Goal: Book appointment/travel/reservation

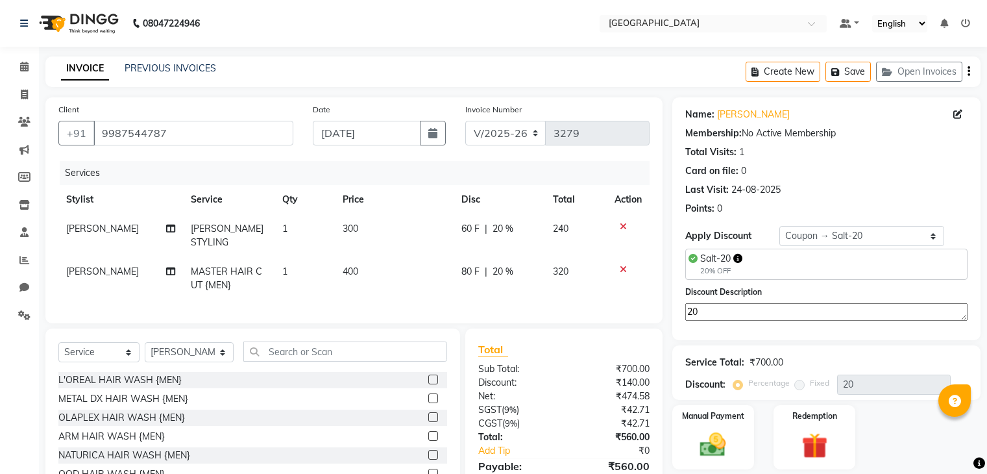
select select "8096"
select select "service"
select select "78951"
select select "4: Object"
click at [658, 395] on div "₹474.58" at bounding box center [611, 396] width 95 height 14
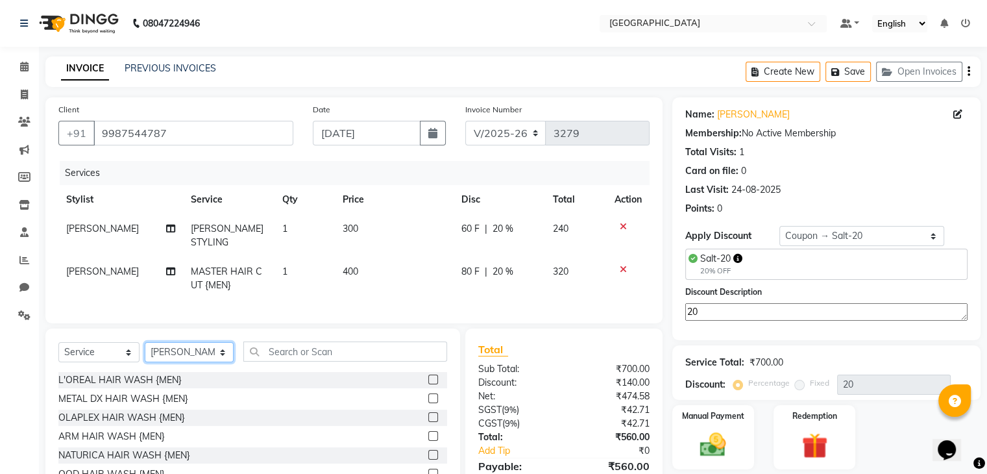
click at [184, 351] on select "Select Stylist [PERSON_NAME] [PERSON_NAME] [PERSON_NAME] [PERSON_NAME] MORE DC …" at bounding box center [189, 352] width 89 height 20
click at [96, 355] on select "Select Service Product Membership Package Voucher Prepaid Gift Card" at bounding box center [98, 352] width 81 height 20
select select "product"
click at [58, 342] on select "Select Service Product Membership Package Voucher Prepaid Gift Card" at bounding box center [98, 352] width 81 height 20
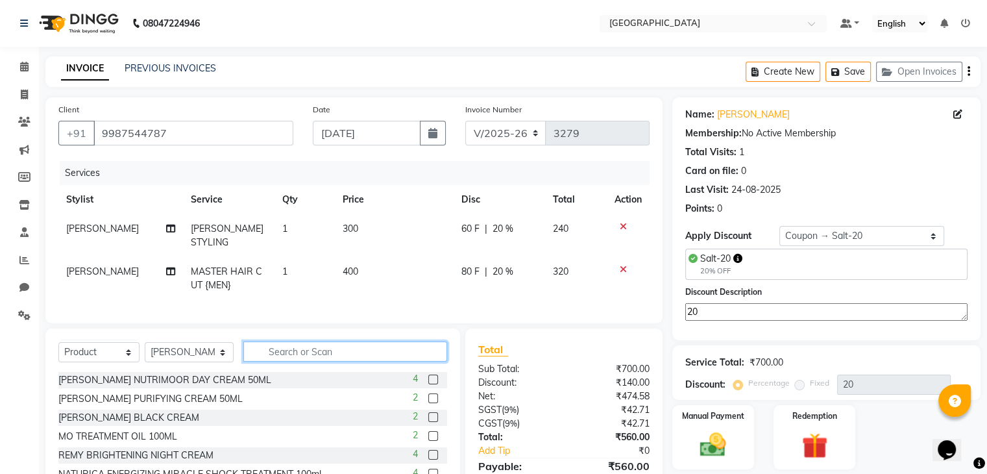
click at [278, 345] on input "text" at bounding box center [345, 351] width 204 height 20
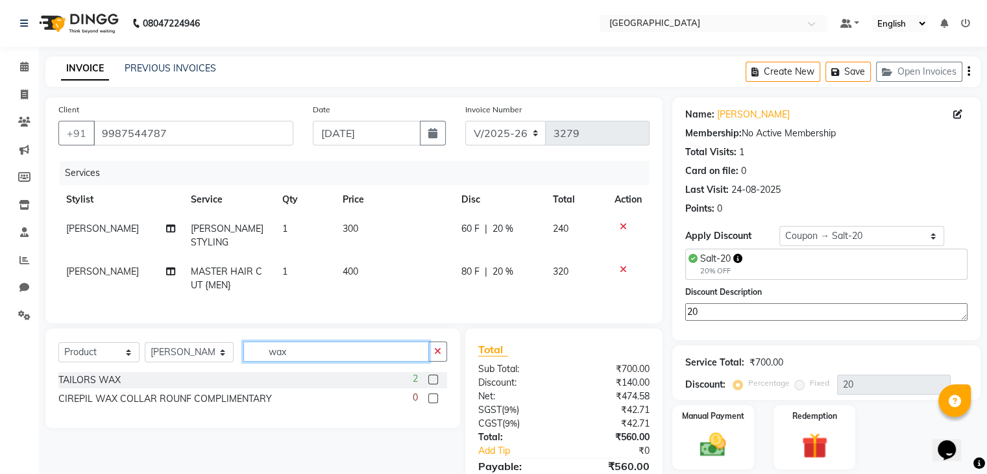
type input "wax"
click at [432, 375] on label at bounding box center [433, 380] width 10 height 10
click at [432, 376] on input "checkbox" at bounding box center [432, 380] width 8 height 8
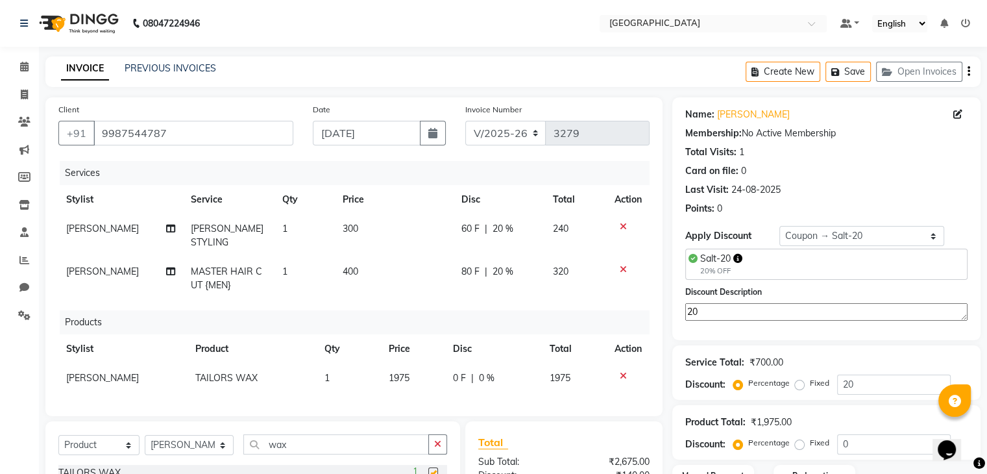
checkbox input "false"
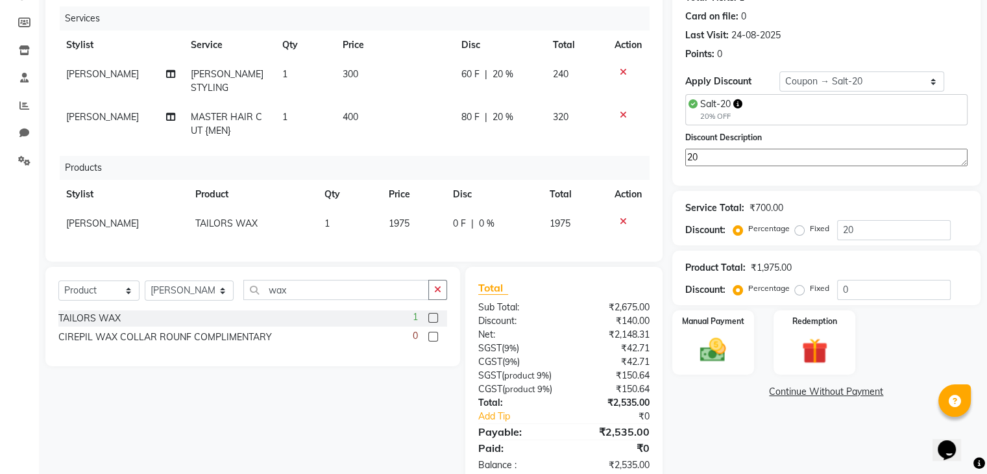
scroll to position [156, 0]
click at [752, 326] on div "Manual Payment" at bounding box center [714, 341] width 82 height 65
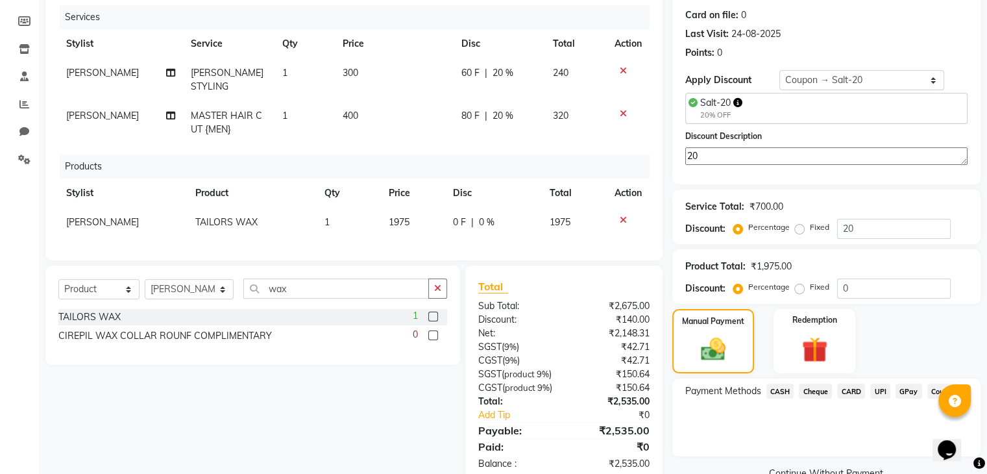
click at [909, 386] on span "GPay" at bounding box center [909, 391] width 27 height 15
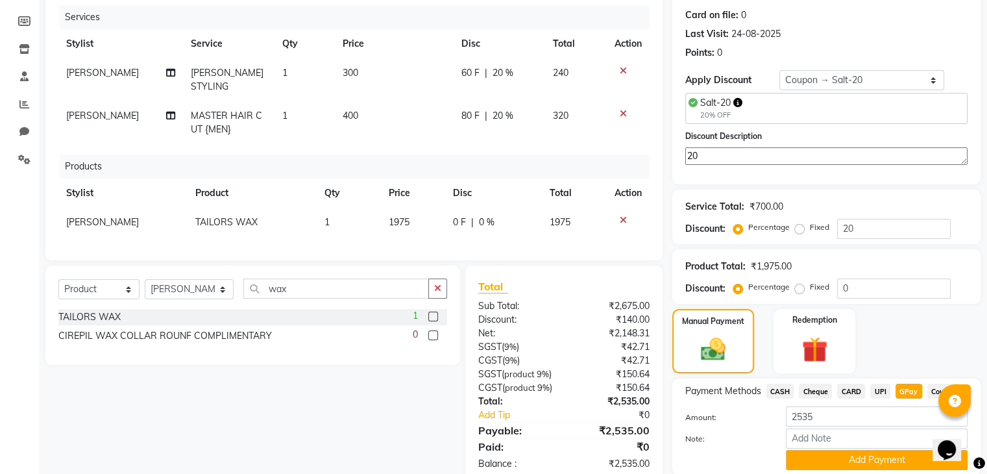
scroll to position [204, 0]
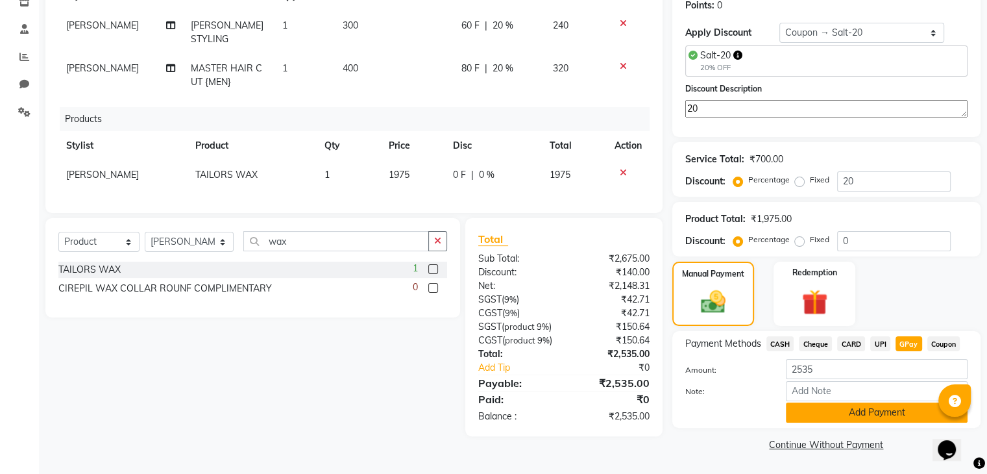
click at [875, 412] on button "Add Payment" at bounding box center [877, 412] width 182 height 20
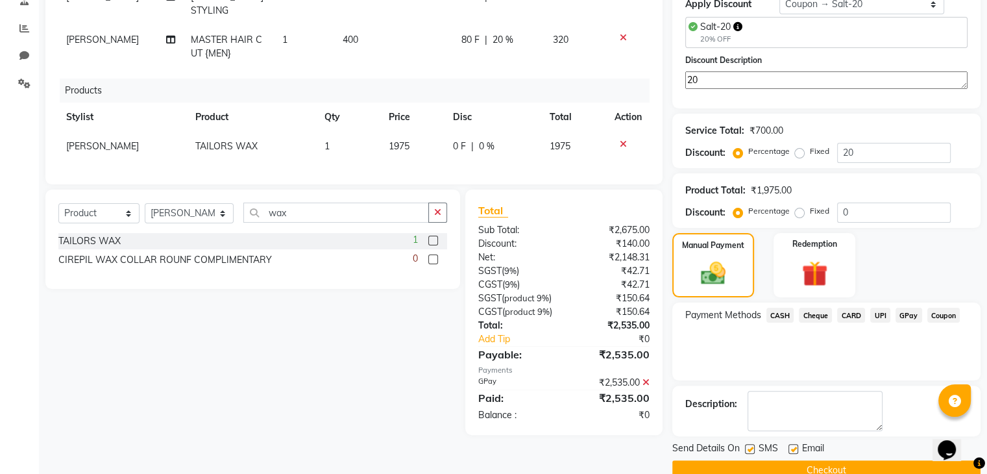
scroll to position [257, 0]
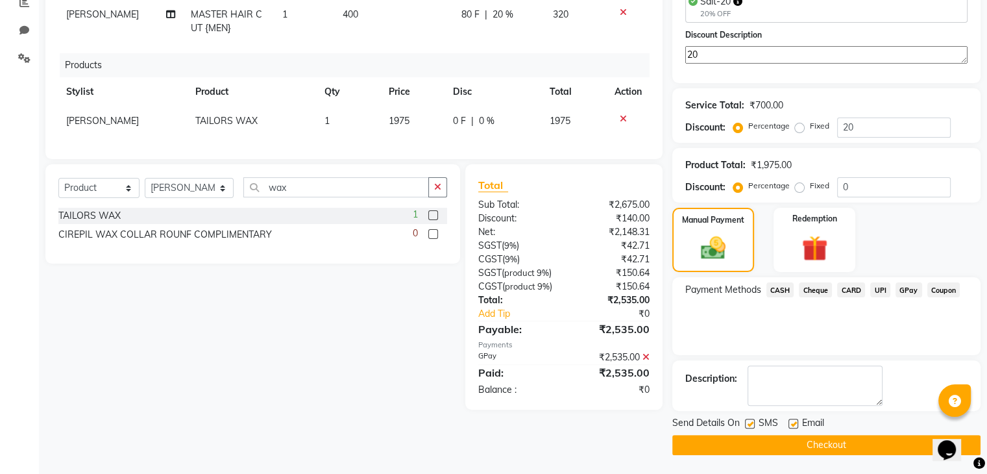
click at [835, 441] on button "Checkout" at bounding box center [827, 445] width 308 height 20
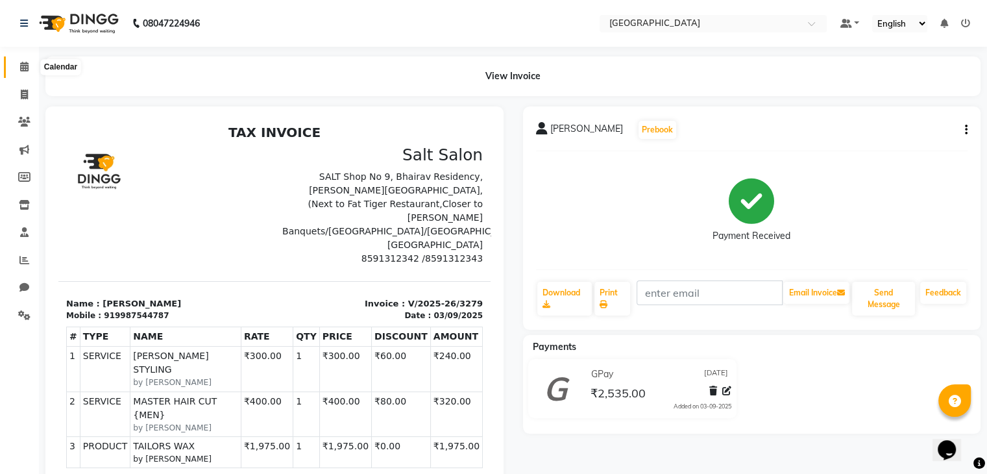
click at [27, 71] on icon at bounding box center [24, 67] width 8 height 10
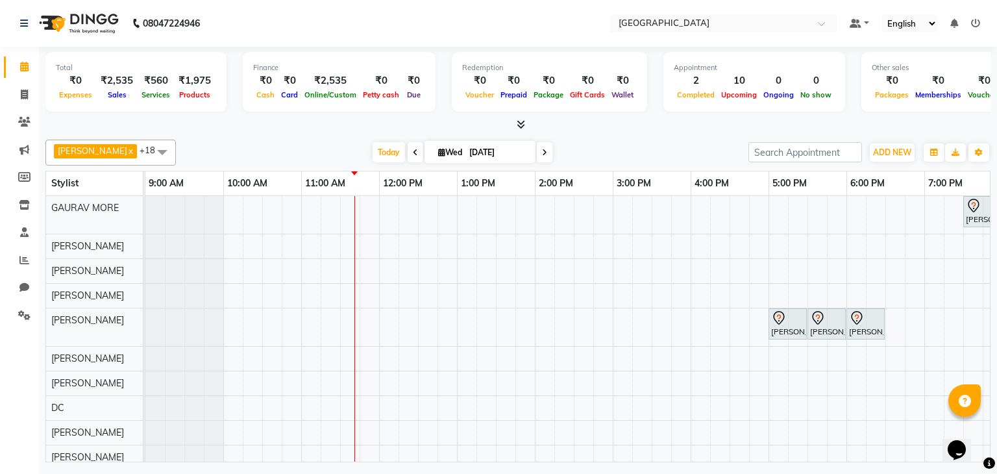
scroll to position [212, 0]
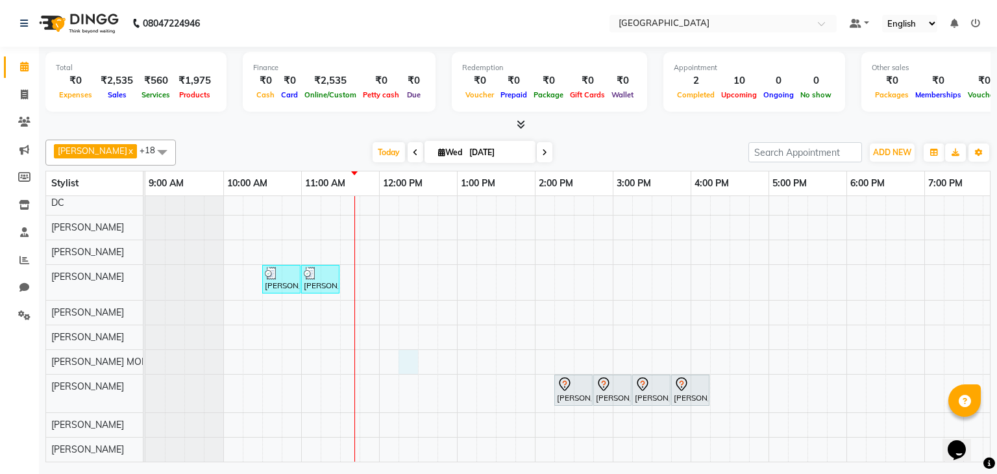
click at [410, 354] on div "[PERSON_NAME], TK01, 07:30 PM-08:30 PM, CREATIVE HAIR CUT {MEN} [PERSON_NAME], …" at bounding box center [690, 226] width 1091 height 471
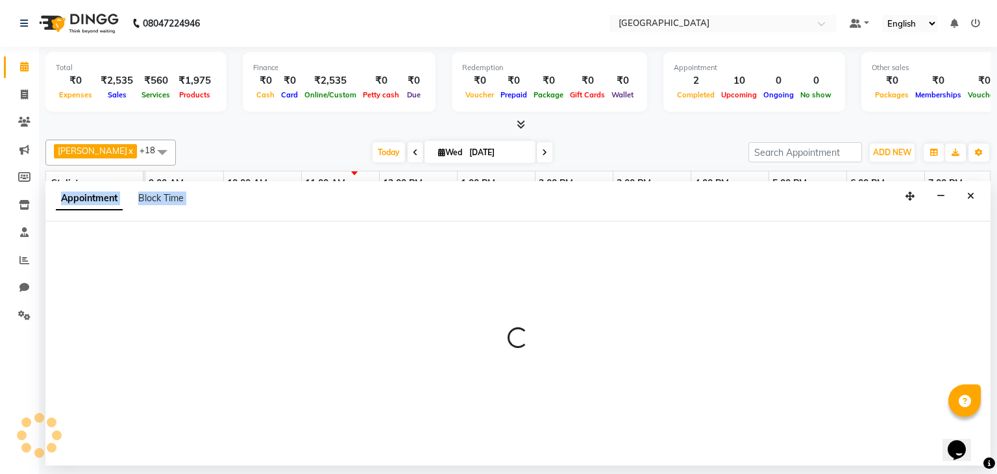
click at [410, 354] on div at bounding box center [517, 343] width 945 height 32
select select "82508"
select select "735"
select select "tentative"
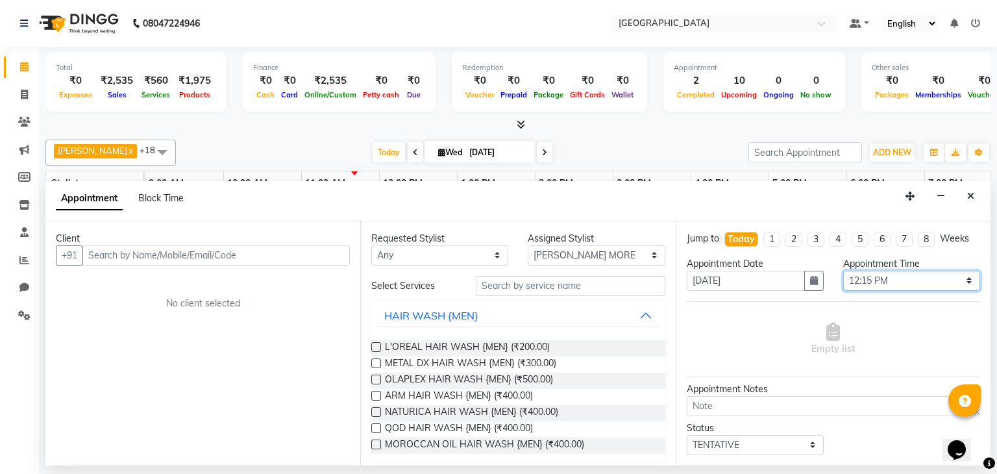
click at [848, 288] on select "Select 10:00 AM 10:15 AM 10:30 AM 10:45 AM 11:00 AM 11:15 AM 11:30 AM 11:45 AM …" at bounding box center [911, 281] width 137 height 20
select select "750"
click at [843, 271] on select "Select 10:00 AM 10:15 AM 10:30 AM 10:45 AM 11:00 AM 11:15 AM 11:30 AM 11:45 AM …" at bounding box center [911, 281] width 137 height 20
click at [470, 255] on select "Any AARTI SURI [PERSON_NAME] [PERSON_NAME] [PERSON_NAME] MORE DC [PERSON_NAME] …" at bounding box center [439, 255] width 137 height 20
select select "82508"
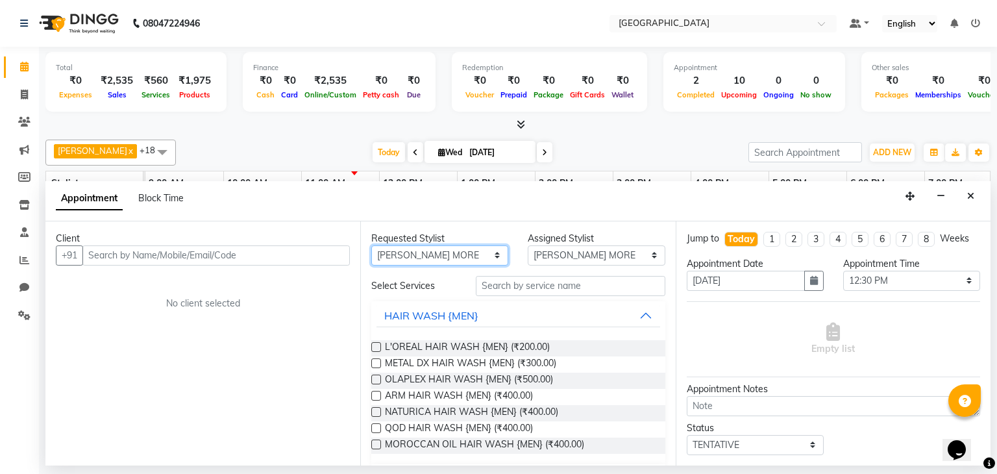
click at [371, 245] on select "Any AARTI SURI [PERSON_NAME] [PERSON_NAME] [PERSON_NAME] MORE DC [PERSON_NAME] …" at bounding box center [439, 255] width 137 height 20
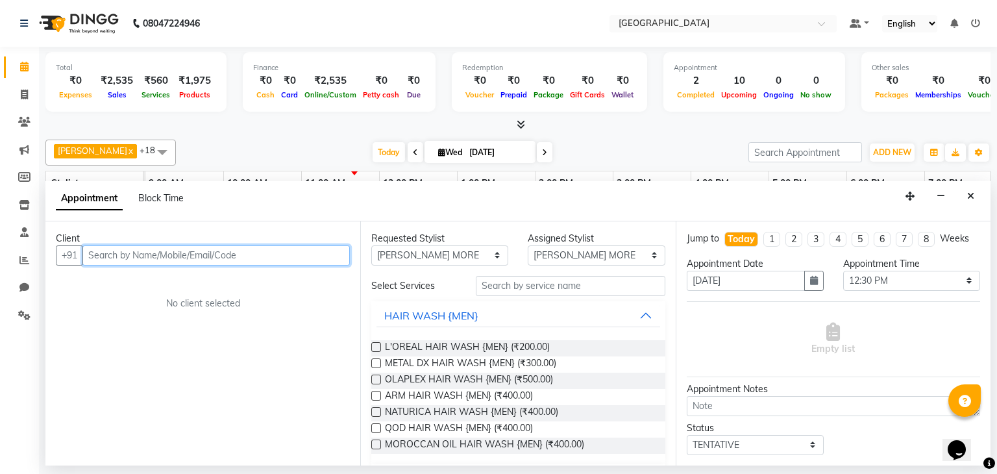
click at [217, 254] on input "text" at bounding box center [215, 255] width 267 height 20
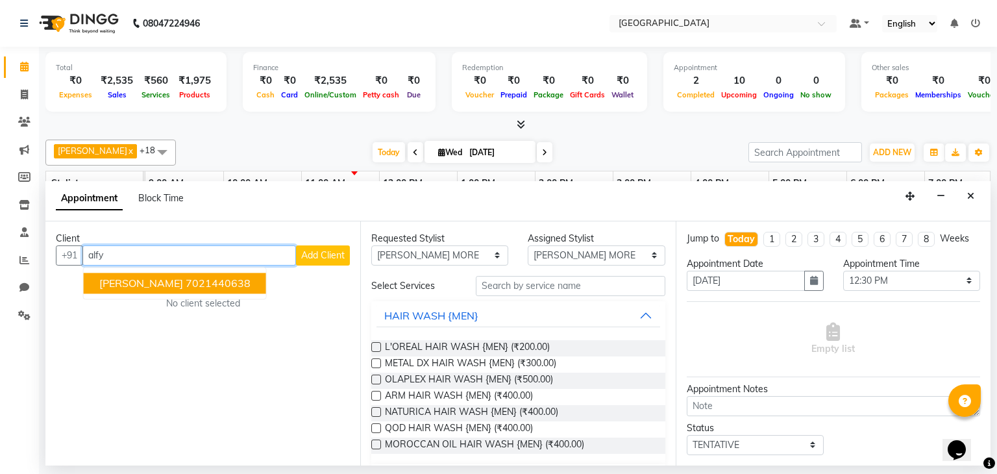
click at [184, 290] on button "[PERSON_NAME] 7021440638" at bounding box center [175, 283] width 182 height 21
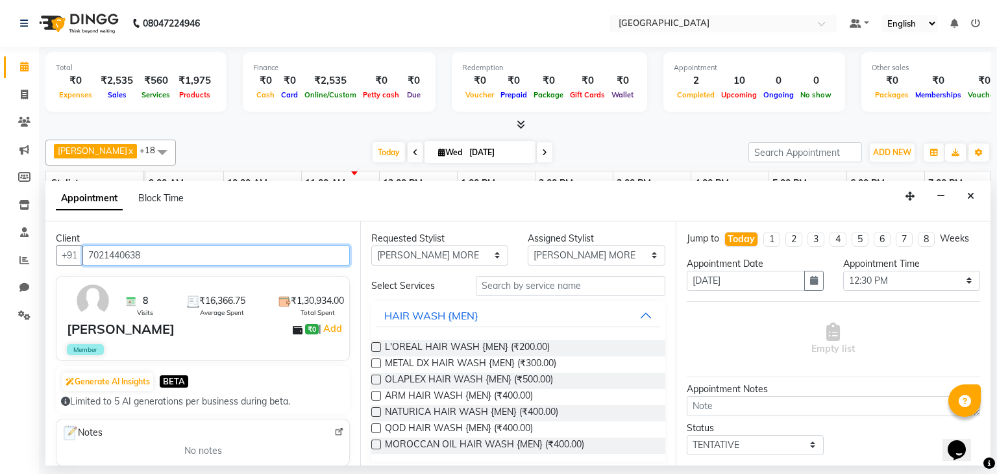
type input "7021440638"
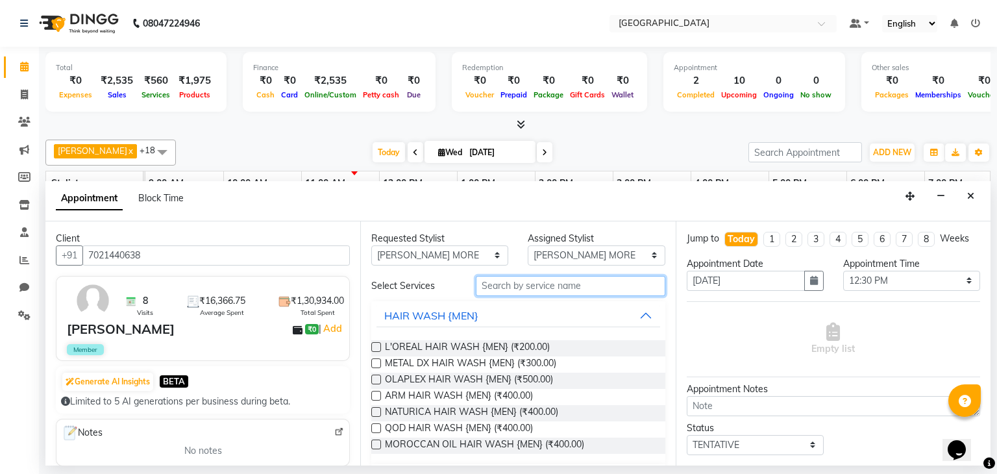
click at [492, 282] on input "text" at bounding box center [571, 286] width 190 height 20
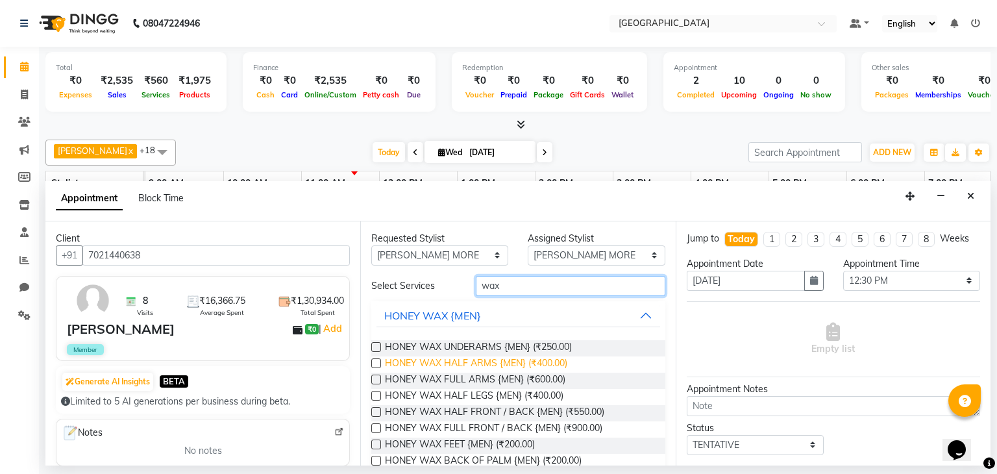
scroll to position [197, 0]
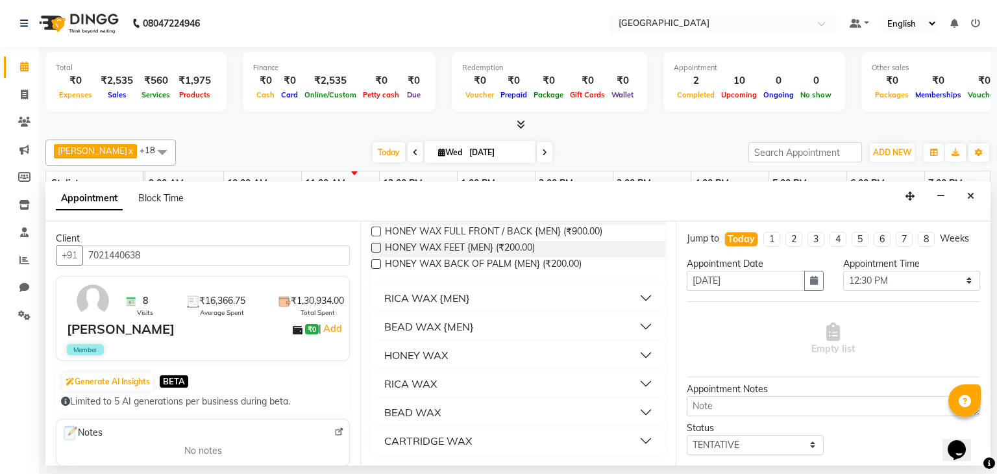
type input "wax"
click at [425, 382] on div "RICA WAX" at bounding box center [410, 384] width 53 height 16
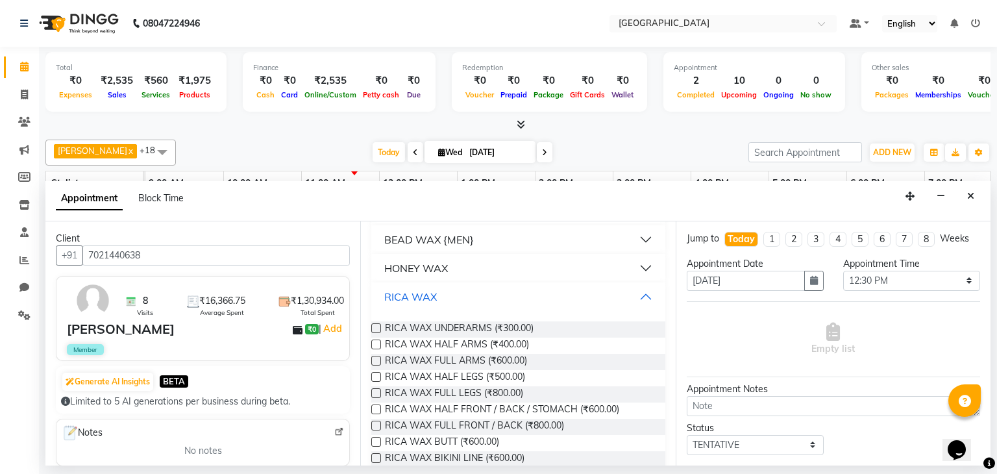
scroll to position [284, 0]
click at [441, 355] on span "RICA WAX FULL ARMS (₹600.00)" at bounding box center [456, 361] width 142 height 16
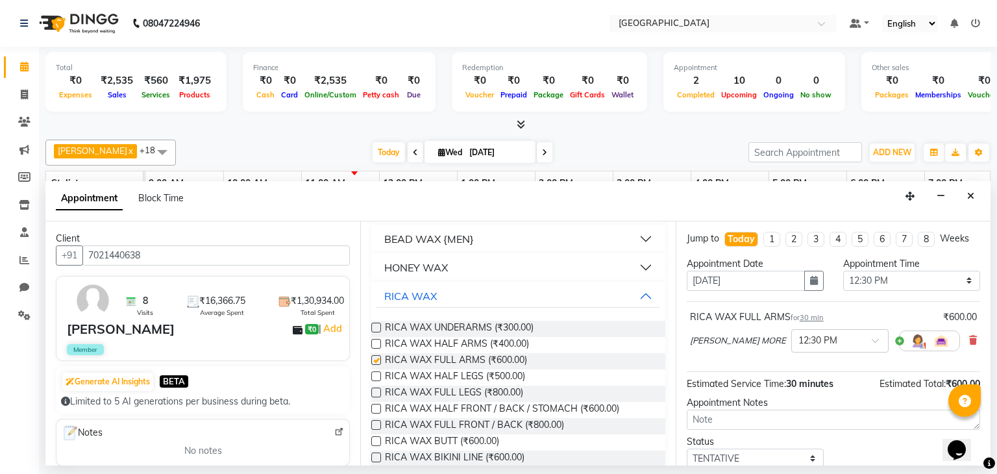
checkbox input "false"
click at [389, 396] on span "RICA WAX FULL LEGS (₹800.00)" at bounding box center [454, 394] width 138 height 16
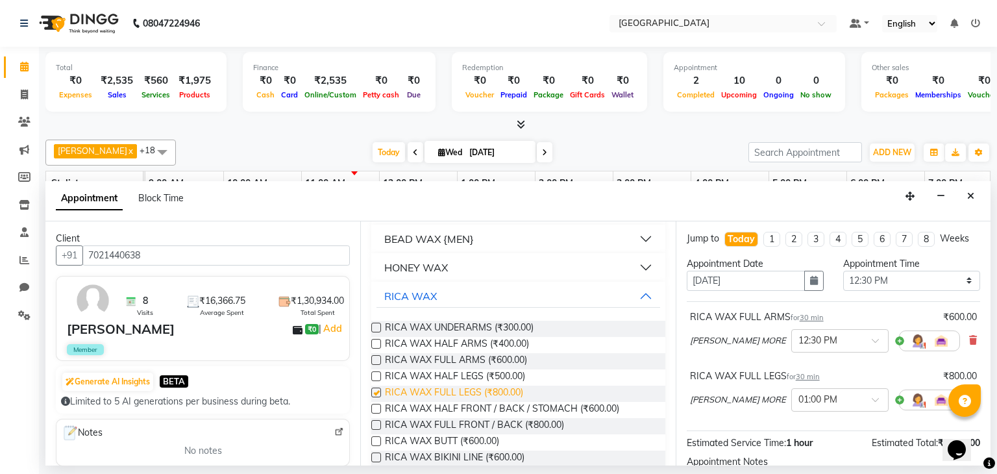
checkbox input "false"
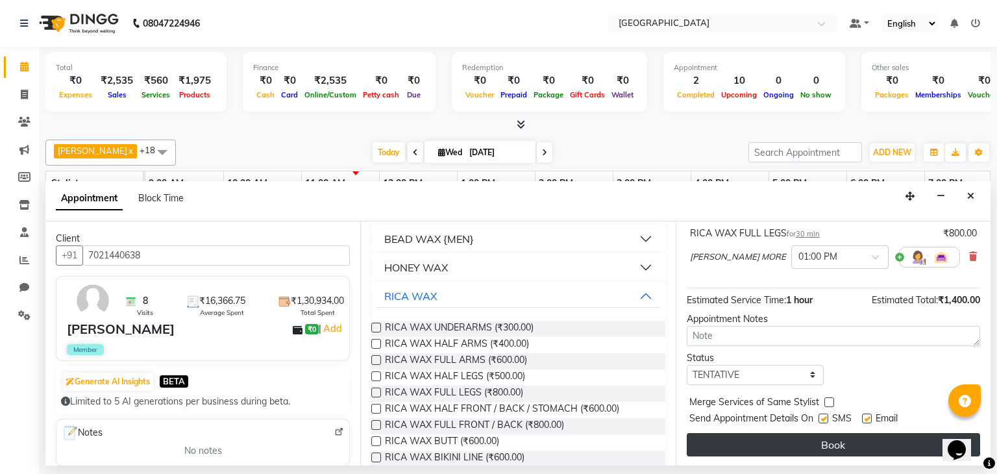
click at [828, 452] on button "Book" at bounding box center [833, 444] width 293 height 23
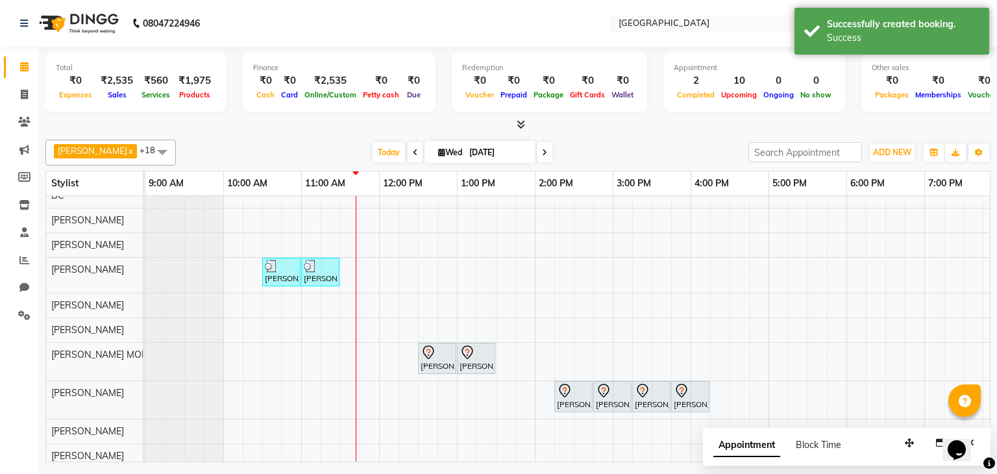
drag, startPoint x: 291, startPoint y: 166, endPoint x: 143, endPoint y: 136, distance: 151.1
click at [143, 136] on div "[PERSON_NAME] x [PERSON_NAME] x [PERSON_NAME] x [PERSON_NAME] MORE x [PERSON_NA…" at bounding box center [517, 298] width 945 height 328
click at [258, 130] on div at bounding box center [517, 125] width 945 height 14
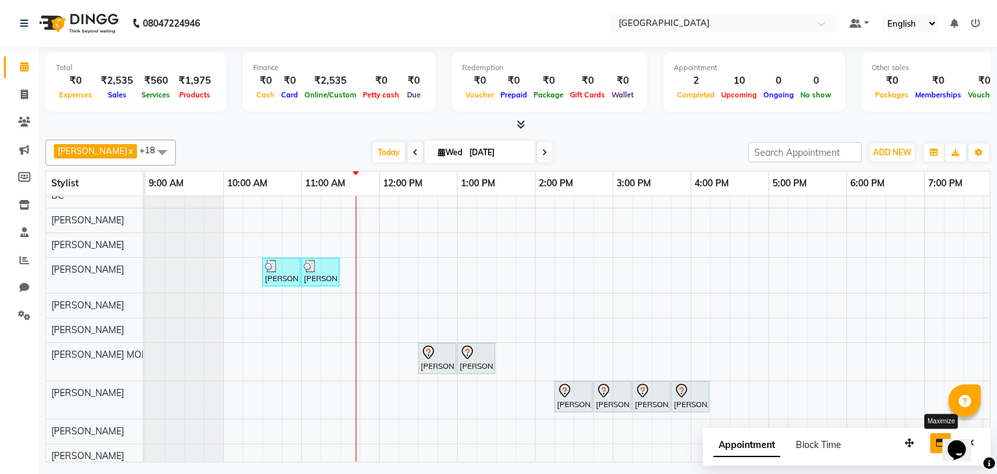
click at [940, 443] on icon "button" at bounding box center [940, 442] width 9 height 9
select select "tentative"
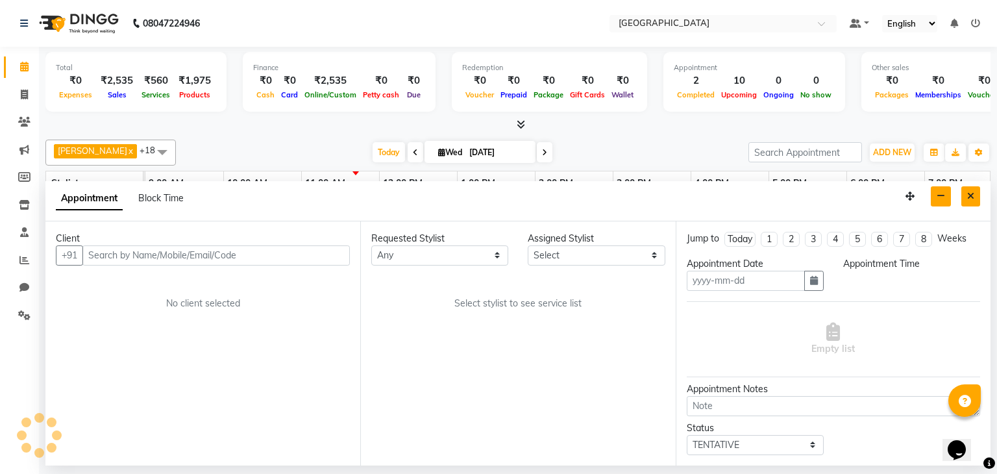
click at [975, 198] on button "Close" at bounding box center [970, 196] width 19 height 20
